Goal: Check status: Check status

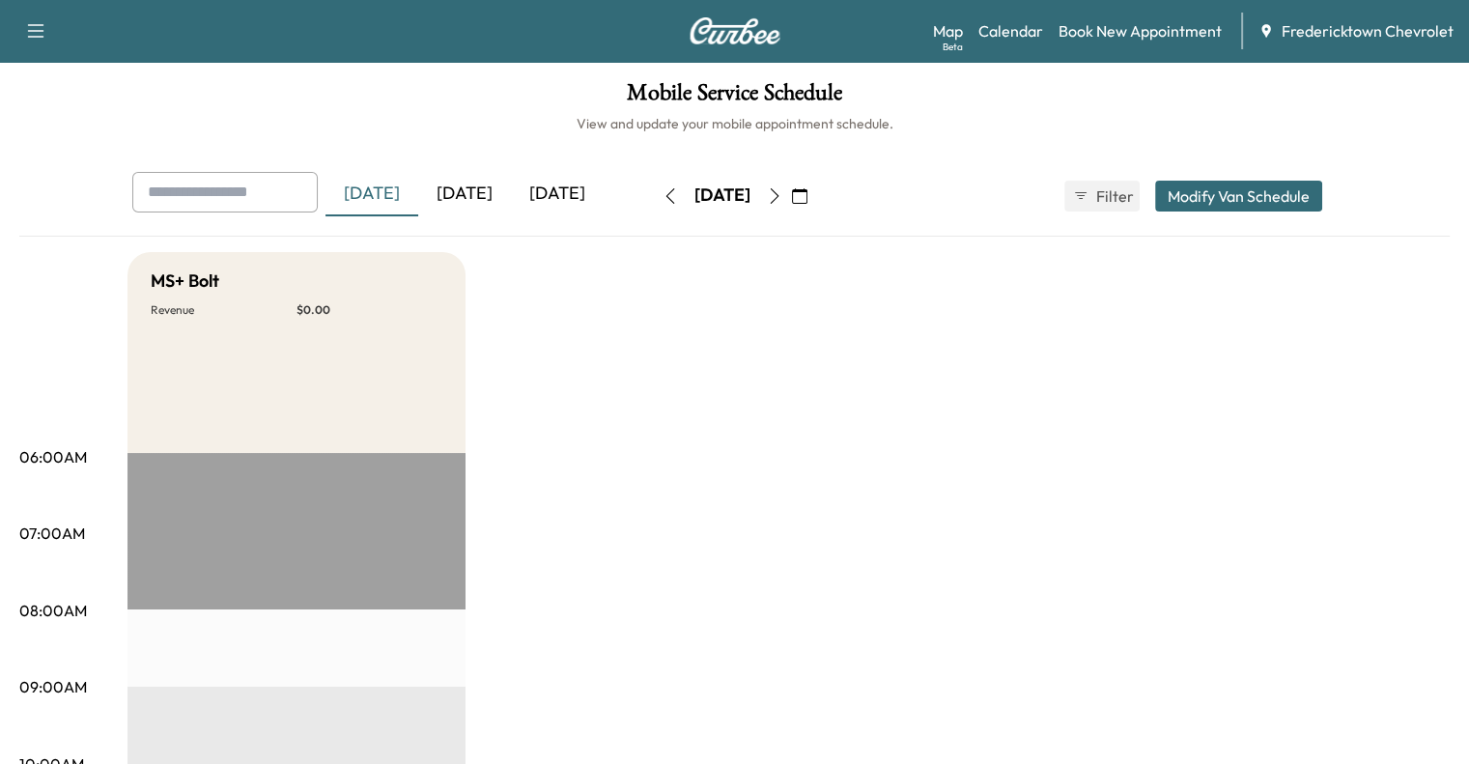
click at [418, 187] on div "[DATE]" at bounding box center [464, 194] width 93 height 44
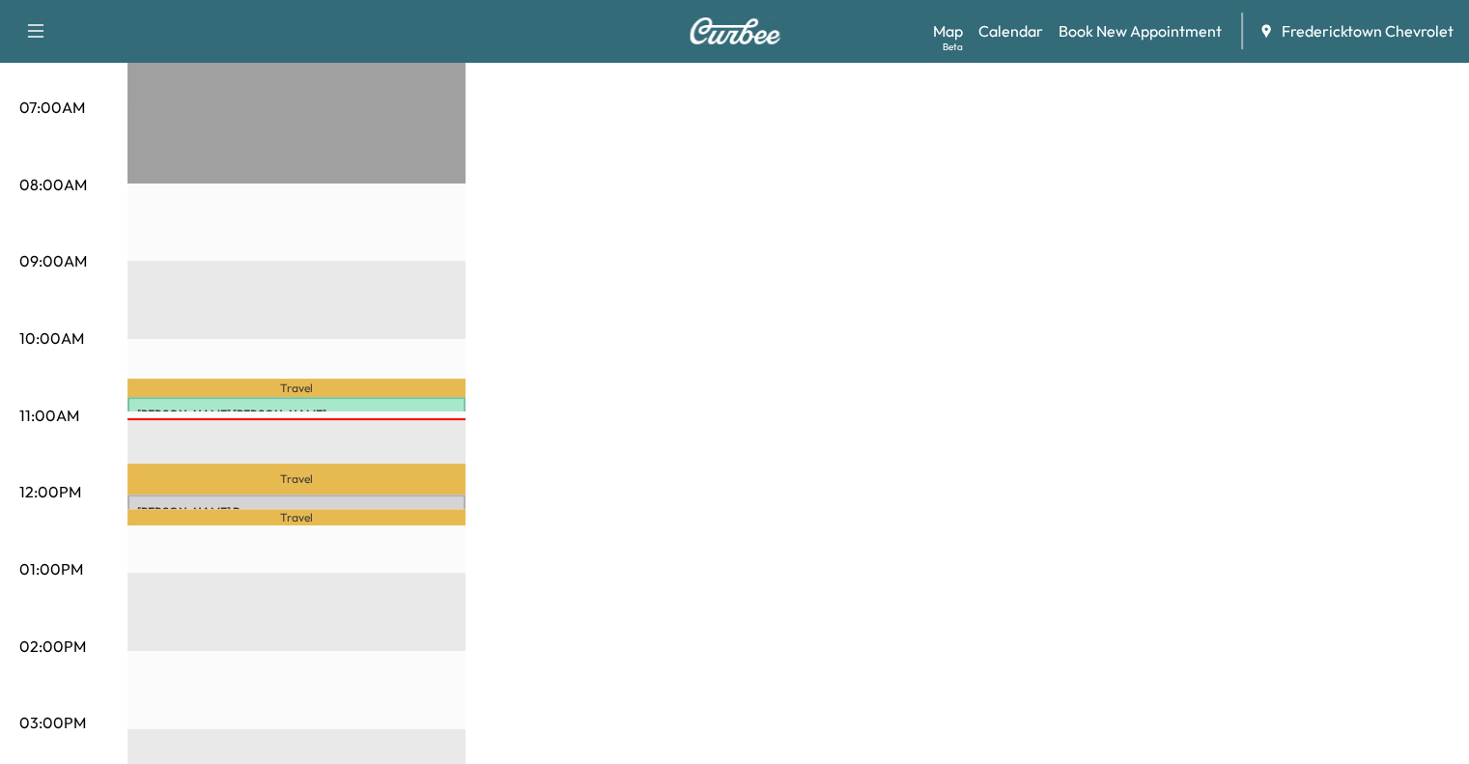
scroll to position [450, 0]
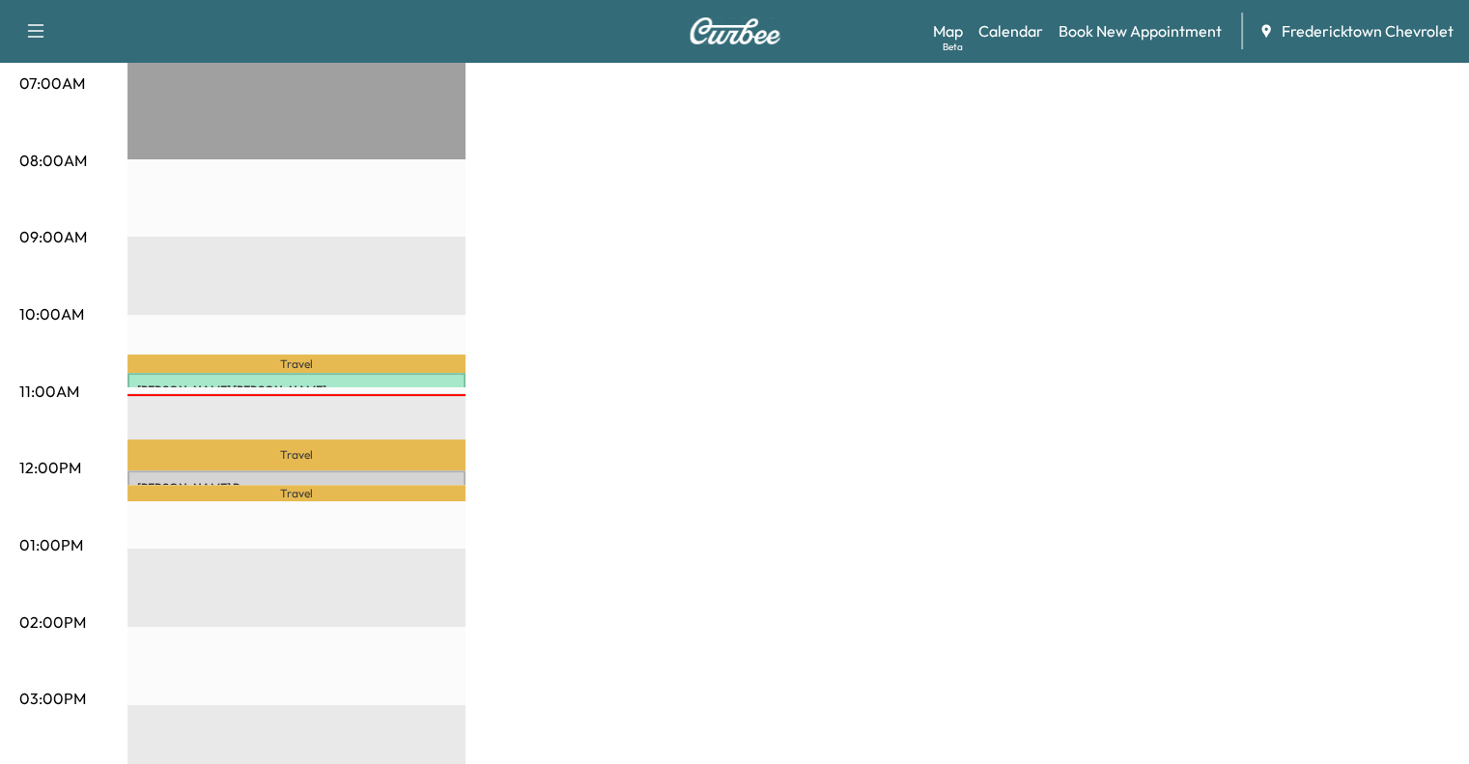
click at [270, 358] on p "Travel" at bounding box center [297, 364] width 338 height 18
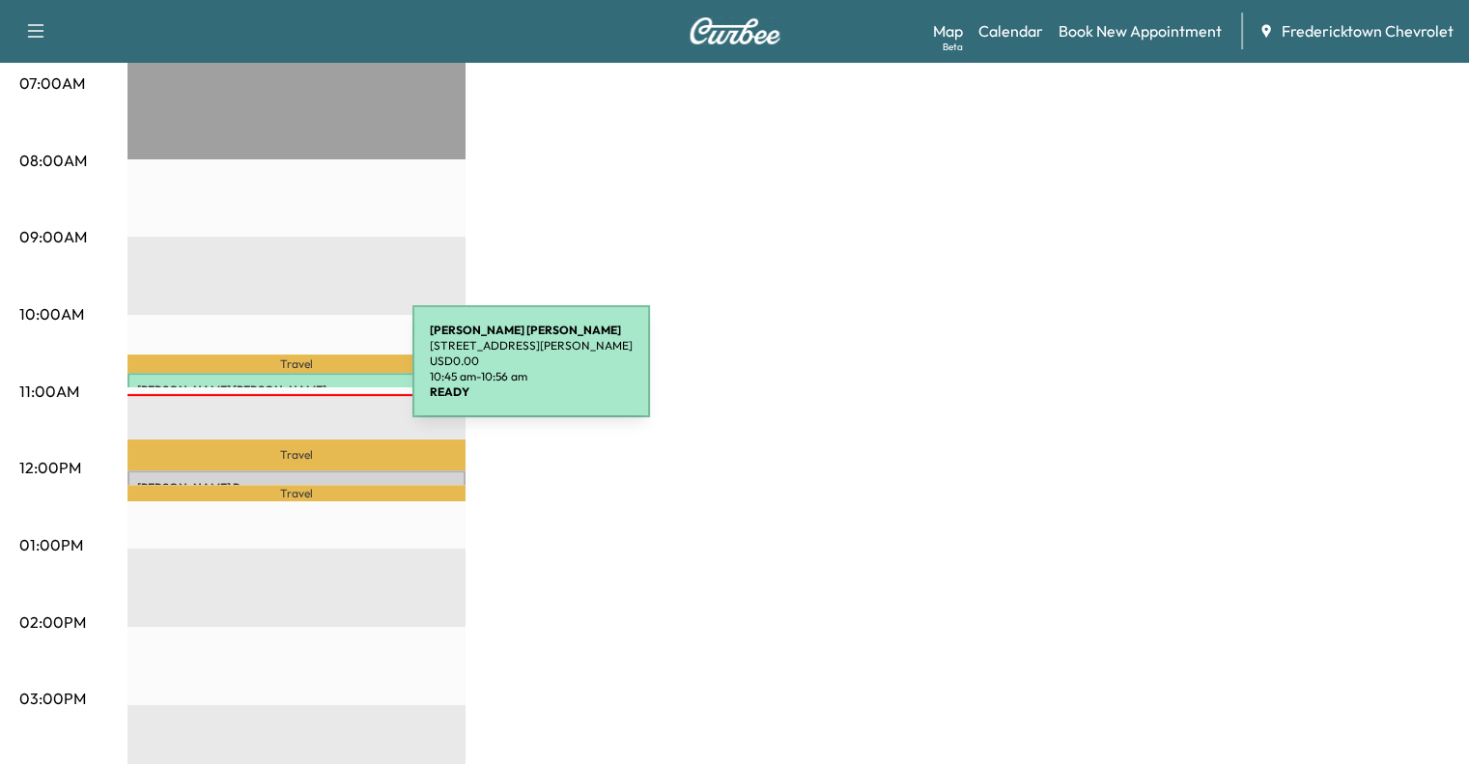
click at [268, 373] on div "[PERSON_NAME] [STREET_ADDRESS][PERSON_NAME] USD 0.00 10:45 am - 10:56 am" at bounding box center [297, 382] width 338 height 19
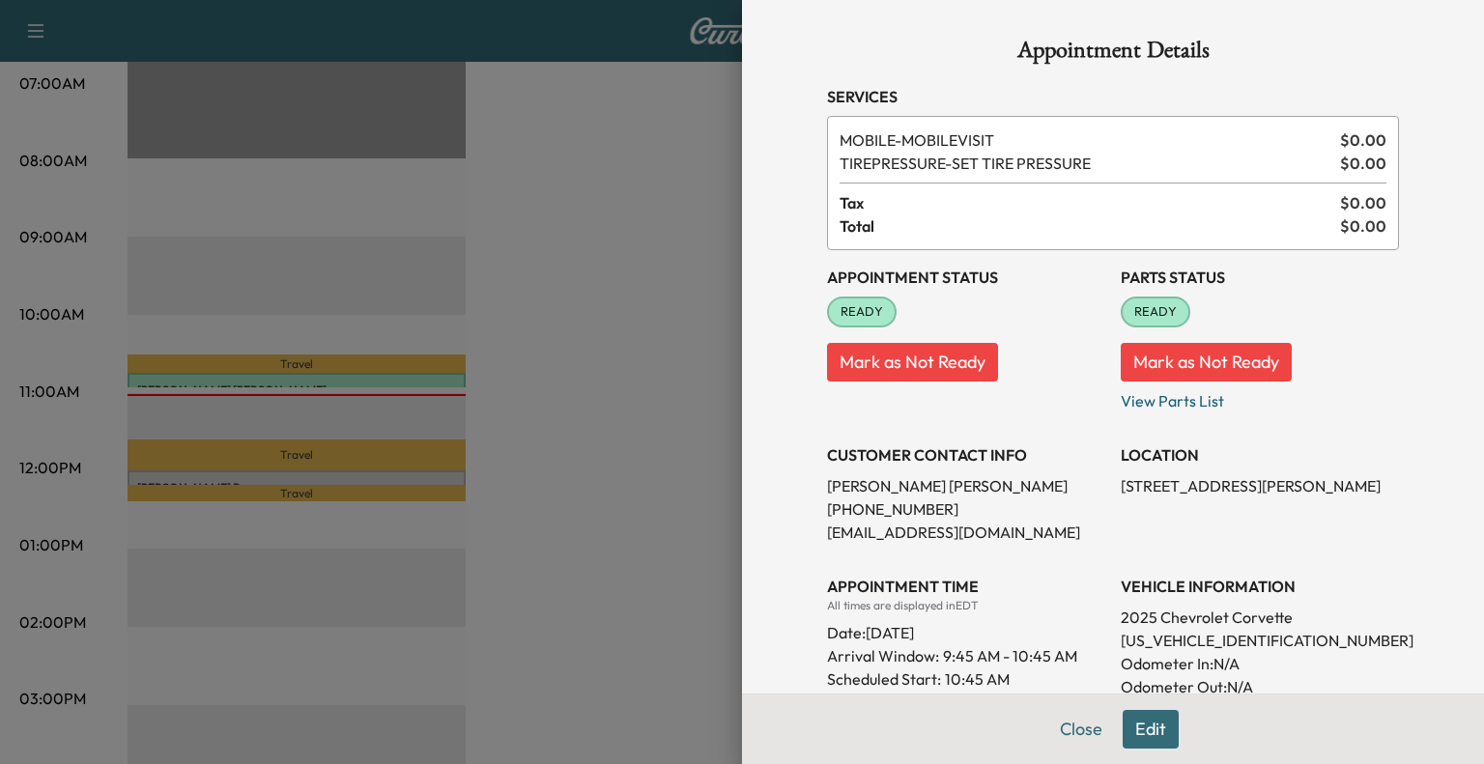
click at [553, 370] on div at bounding box center [742, 382] width 1484 height 764
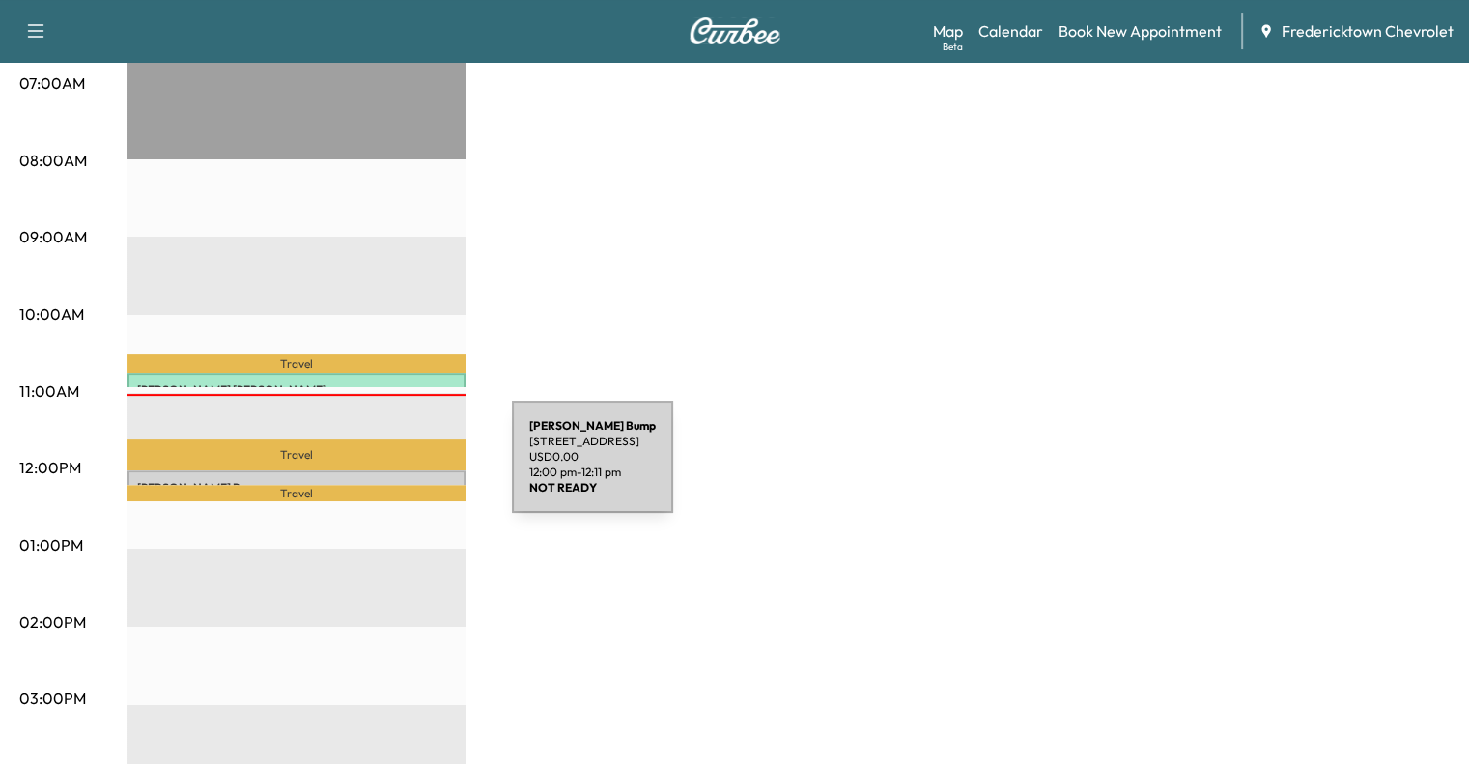
click at [367, 470] on div "[PERSON_NAME] [STREET_ADDRESS] USD 0.00 12:00 pm - 12:11 pm" at bounding box center [297, 479] width 338 height 19
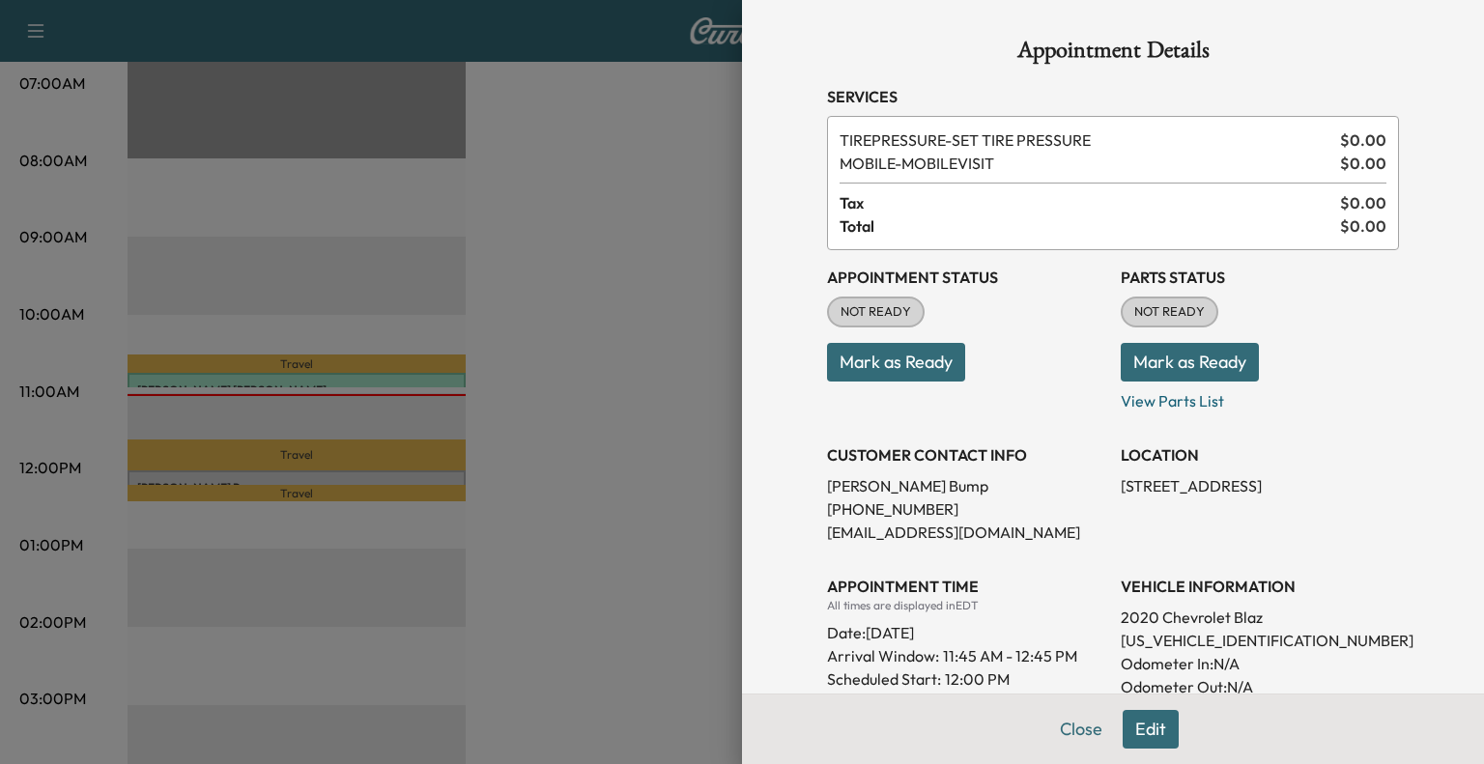
click at [615, 315] on div at bounding box center [742, 382] width 1484 height 764
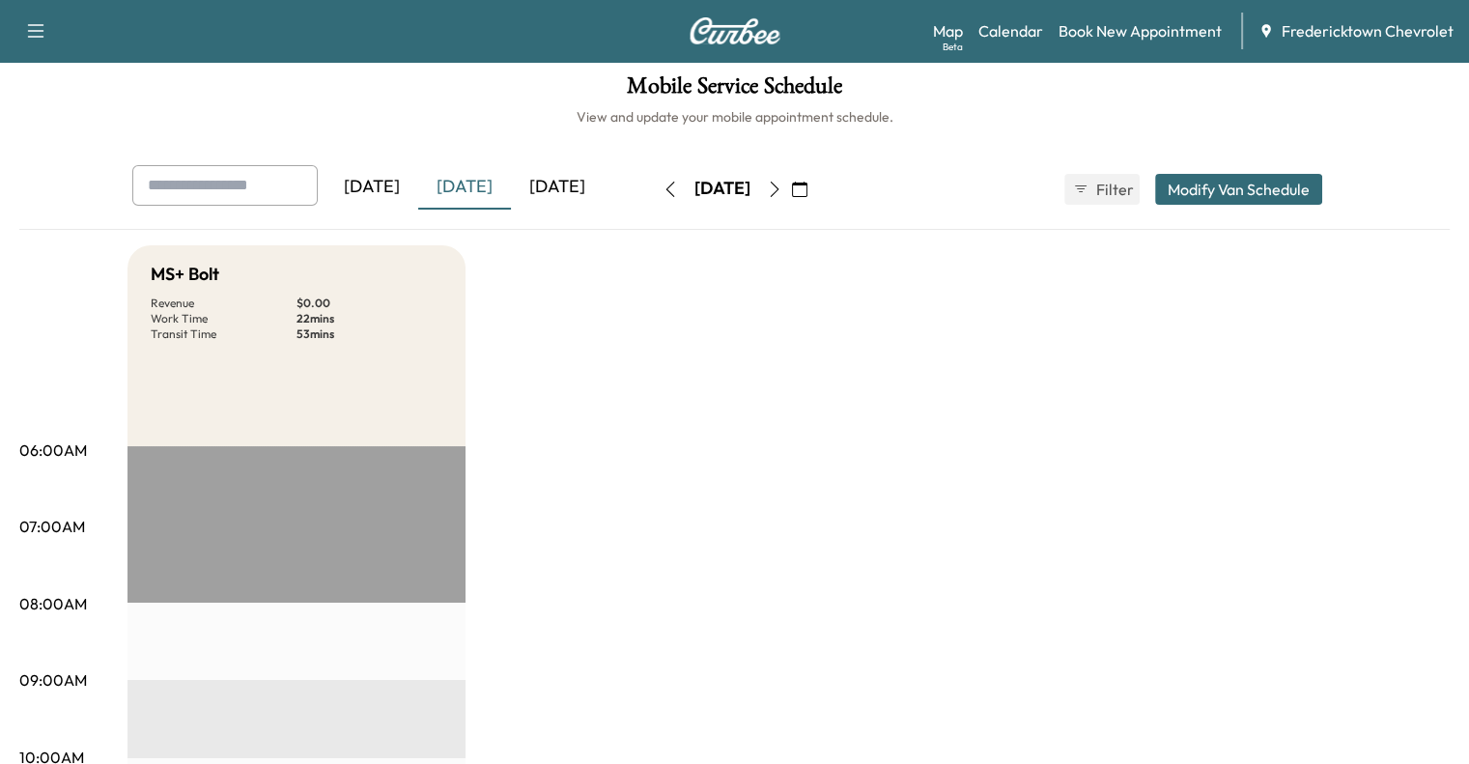
scroll to position [0, 0]
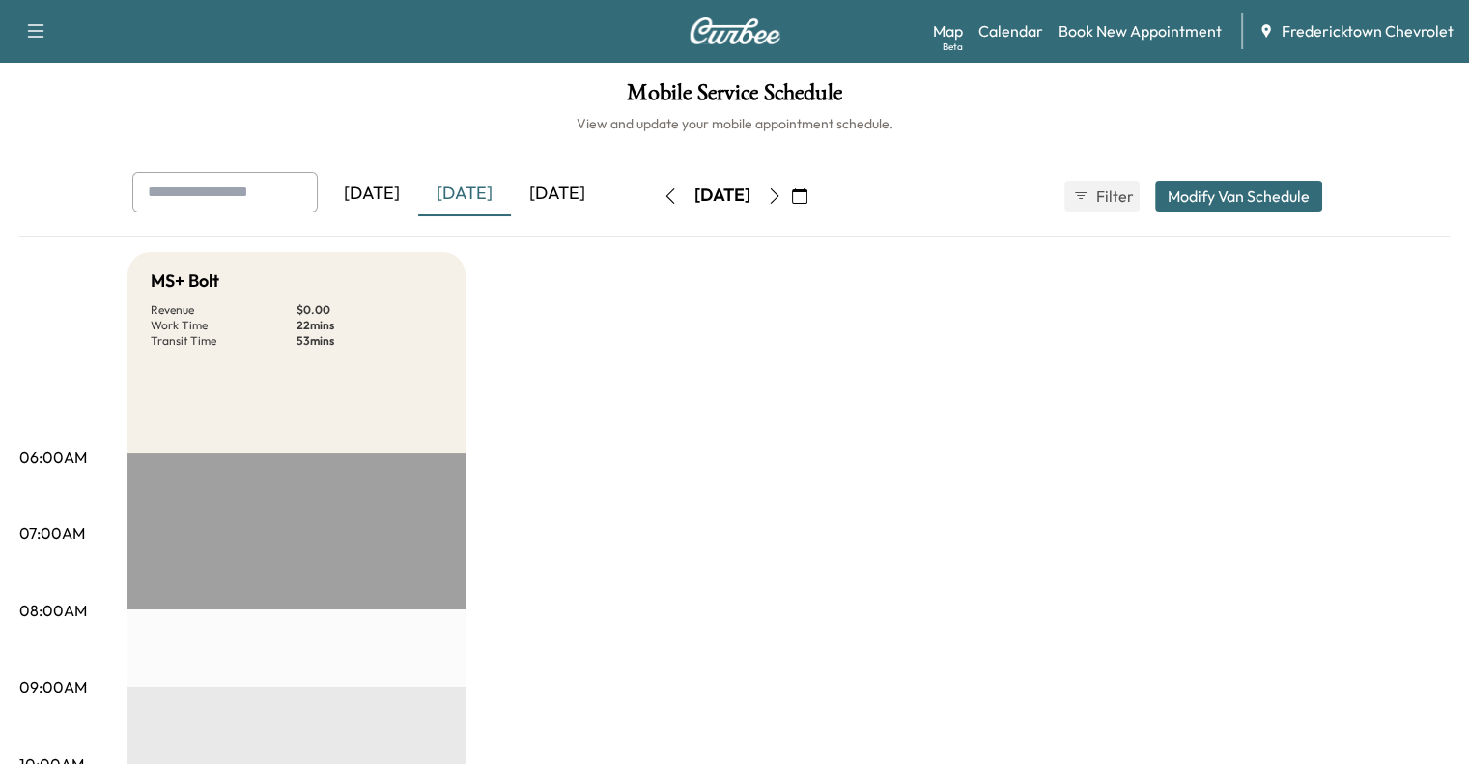
click at [511, 194] on div "[DATE]" at bounding box center [557, 194] width 93 height 44
click at [418, 199] on div "[DATE]" at bounding box center [464, 194] width 93 height 44
